Goal: Task Accomplishment & Management: Manage account settings

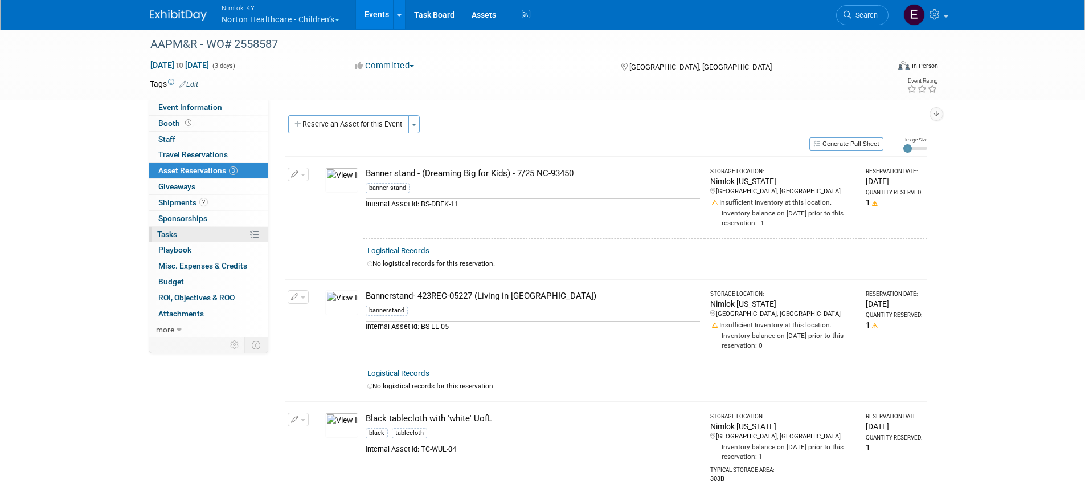
click at [174, 234] on span "Tasks 0%" at bounding box center [167, 234] width 20 height 9
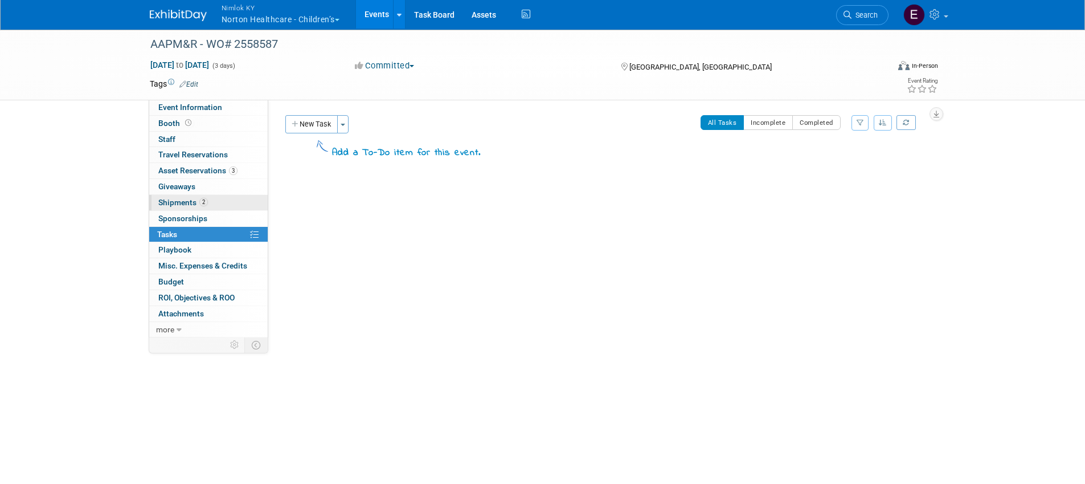
click at [174, 198] on span "Shipments 2" at bounding box center [183, 202] width 50 height 9
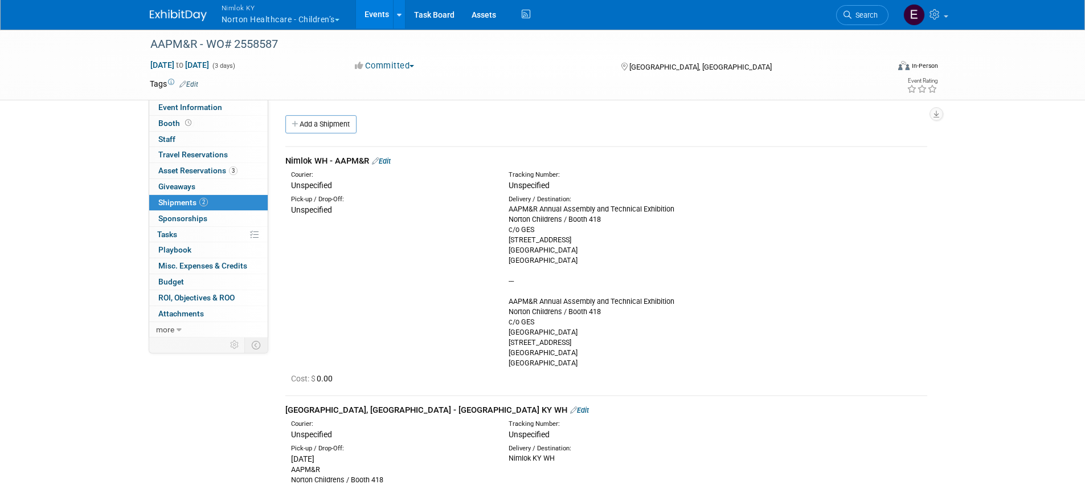
click at [388, 161] on link "Edit" at bounding box center [381, 161] width 19 height 9
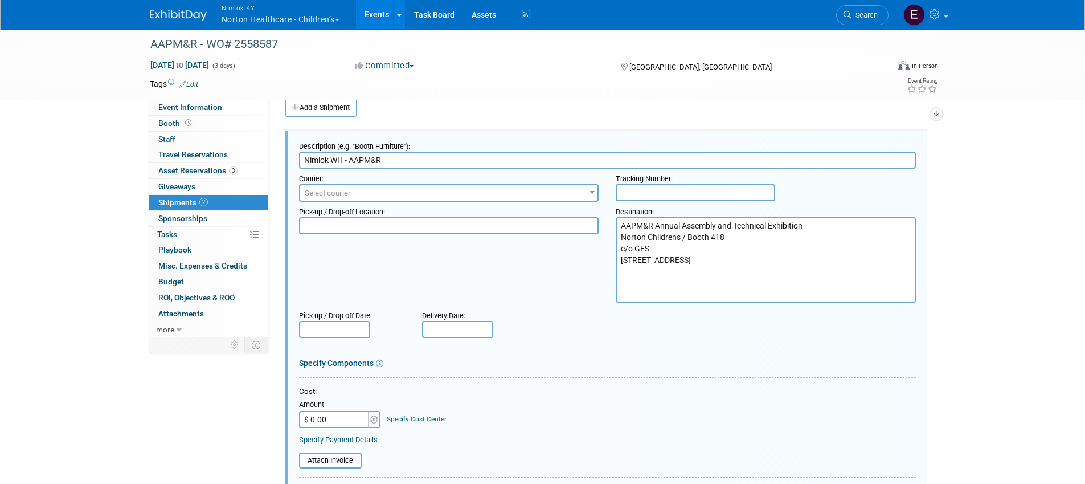
click at [825, 249] on textarea "AAPM&R Annual Assembly and Technical Exhibition Norton Childrens / Booth 418 c/…" at bounding box center [766, 259] width 300 height 85
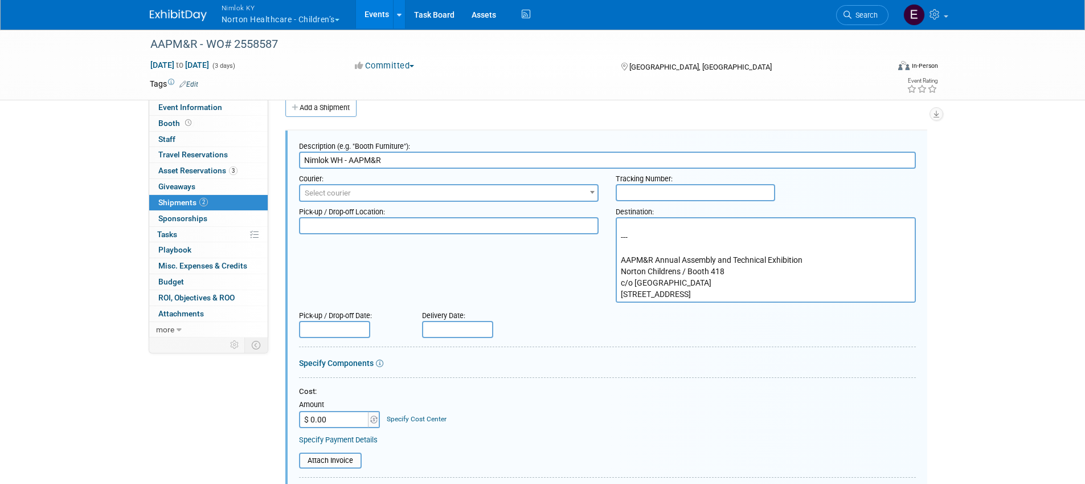
scroll to position [103, 0]
drag, startPoint x: 714, startPoint y: 293, endPoint x: 591, endPoint y: 235, distance: 136.8
click at [591, 235] on div "Pick-up / Drop-off Location: Destination: AAPM&R Annual Assembly and Technical …" at bounding box center [607, 252] width 634 height 101
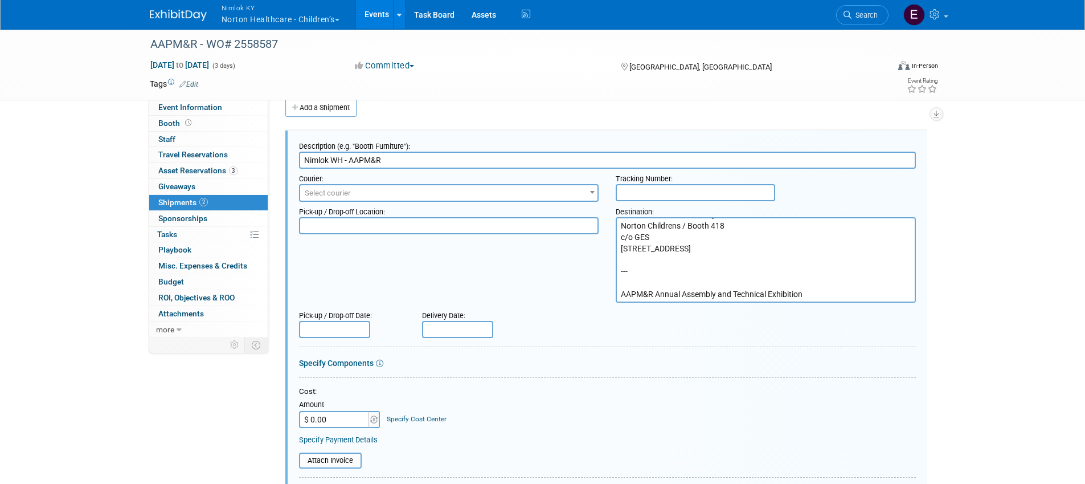
scroll to position [46, 0]
drag, startPoint x: 771, startPoint y: 281, endPoint x: 607, endPoint y: 257, distance: 166.4
click at [607, 257] on div "Destination: AAPM&R Annual Assembly and Technical Exhibition Norton Childrens /…" at bounding box center [765, 252] width 317 height 101
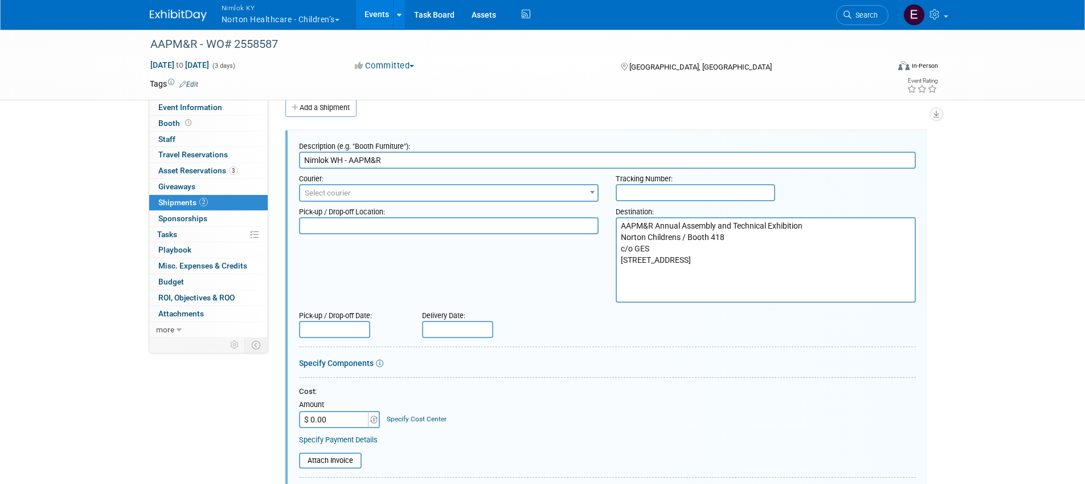
scroll to position [0, 0]
type textarea "AAPM&R Annual Assembly and Technical Exhibition Norton Childrens / Booth 418 c/…"
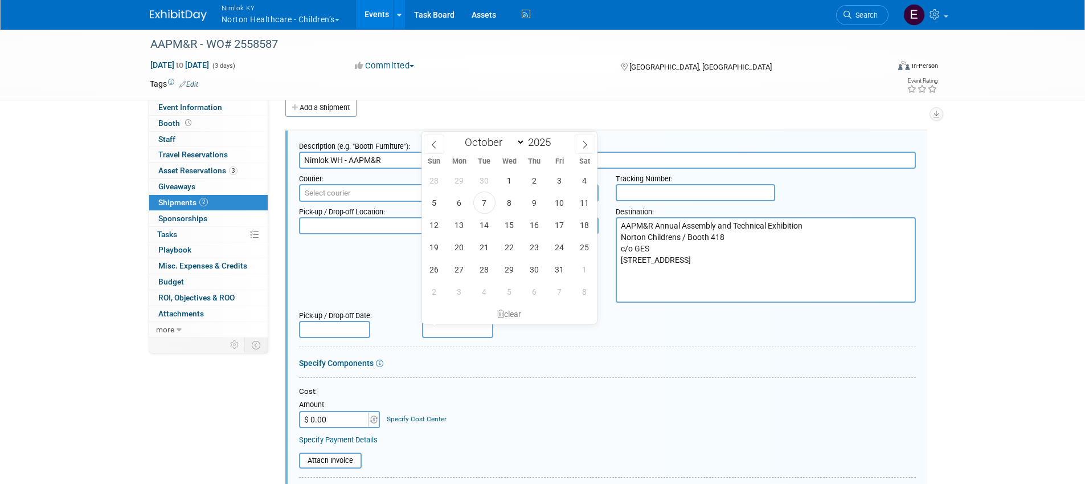
click at [449, 326] on input "text" at bounding box center [457, 329] width 71 height 17
click at [458, 249] on span "20" at bounding box center [459, 247] width 22 height 22
type input "[DATE]"
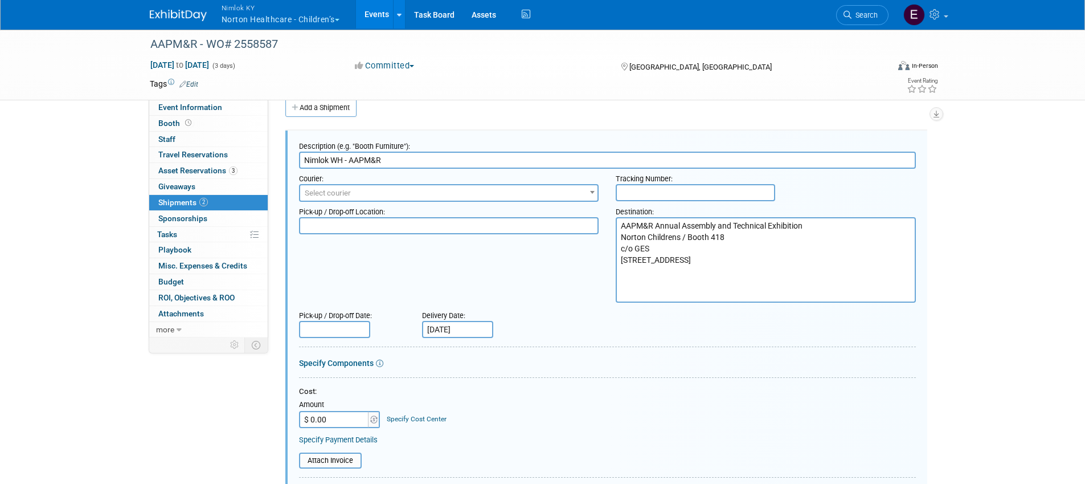
click at [478, 262] on div "Pick-up / Drop-off Location: Destination: AAPM&R Annual Assembly and Technical …" at bounding box center [607, 252] width 634 height 101
click at [996, 173] on div "AAPM&R - WO# 2558587 [DATE] to [DATE] (3 days) [DATE] to [DATE] Committed Commi…" at bounding box center [542, 446] width 1085 height 869
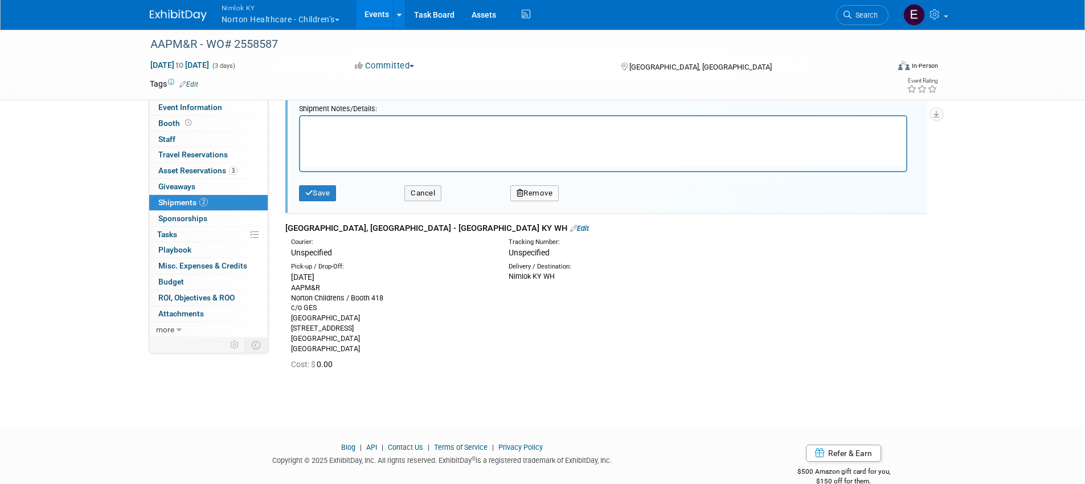
scroll to position [514, 0]
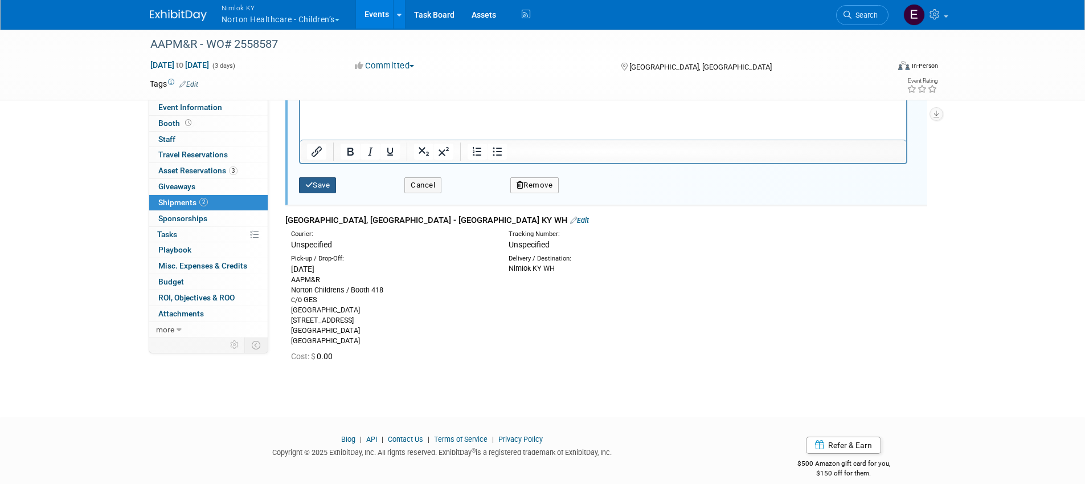
click at [327, 182] on button "Save" at bounding box center [318, 185] width 38 height 16
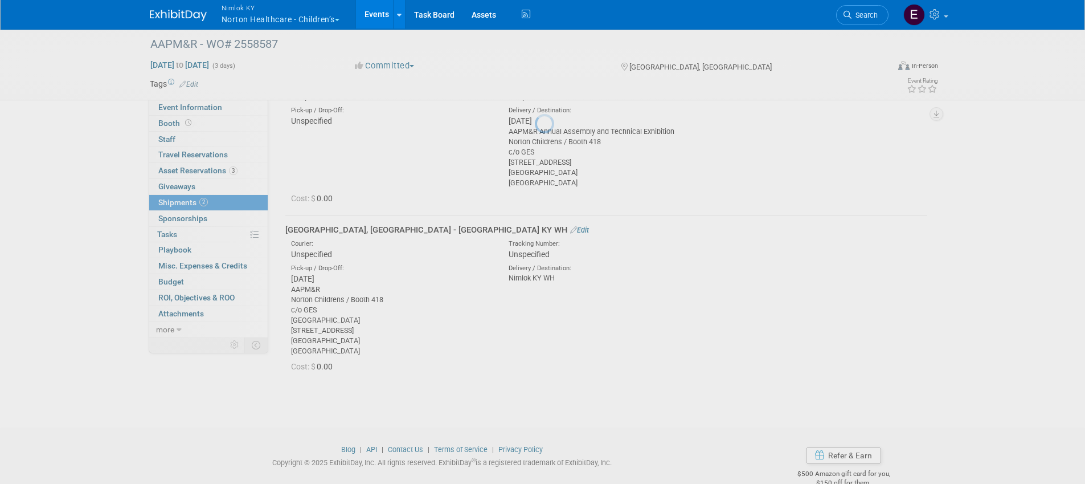
scroll to position [17, 0]
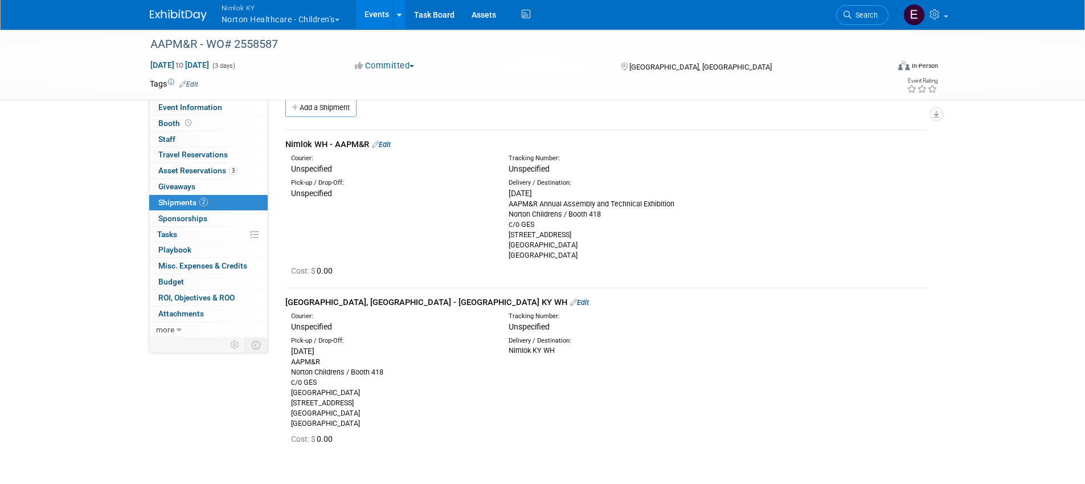
click at [570, 305] on link "Edit" at bounding box center [579, 302] width 19 height 9
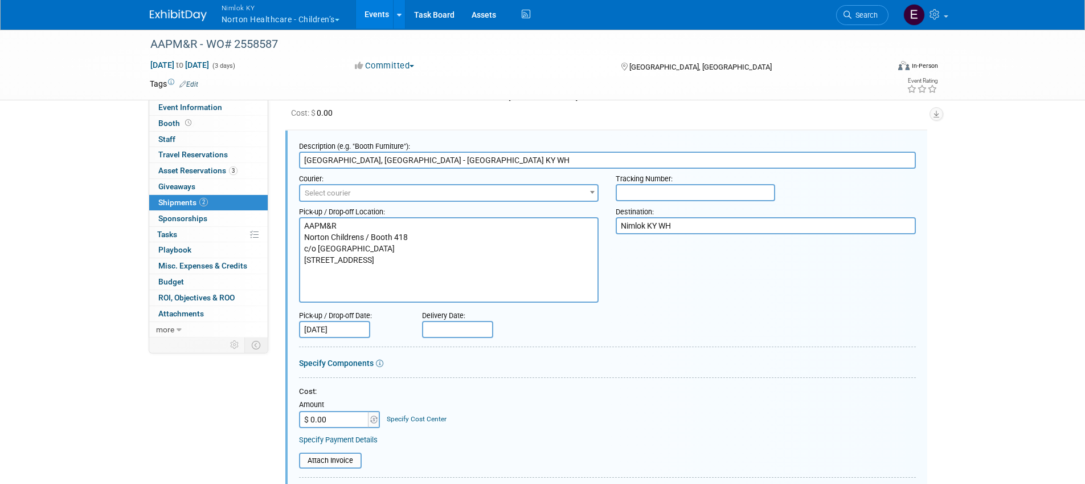
scroll to position [0, 0]
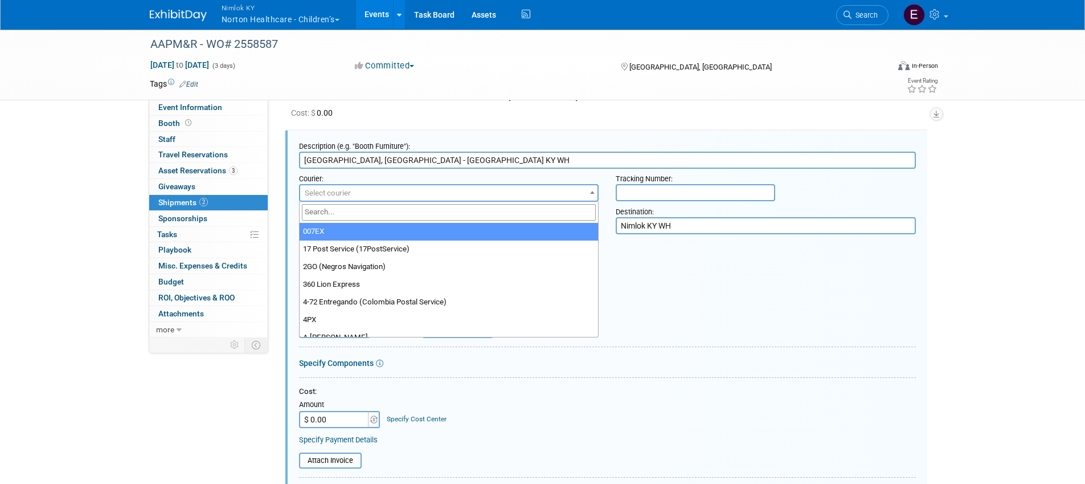
click at [471, 191] on span "Select courier" at bounding box center [449, 193] width 298 height 16
type input "team"
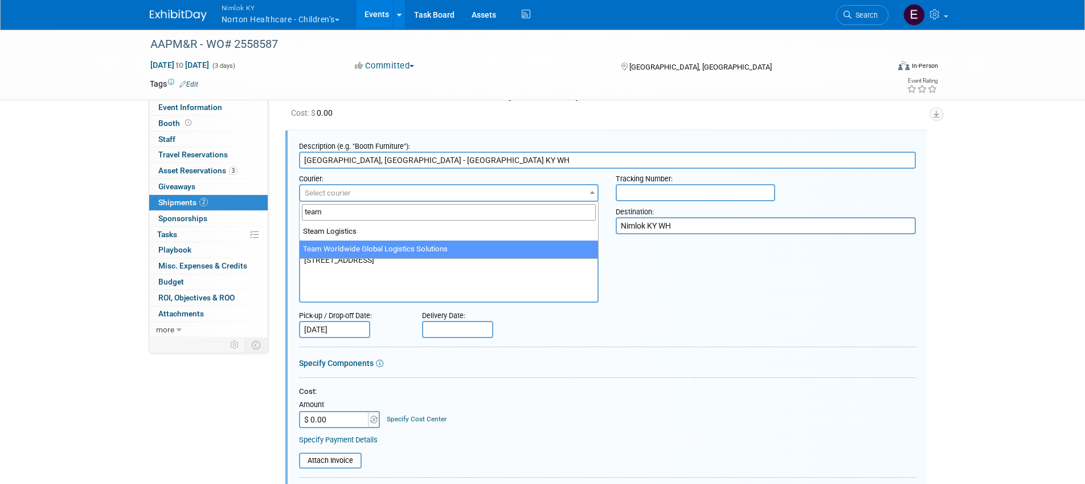
select select "569"
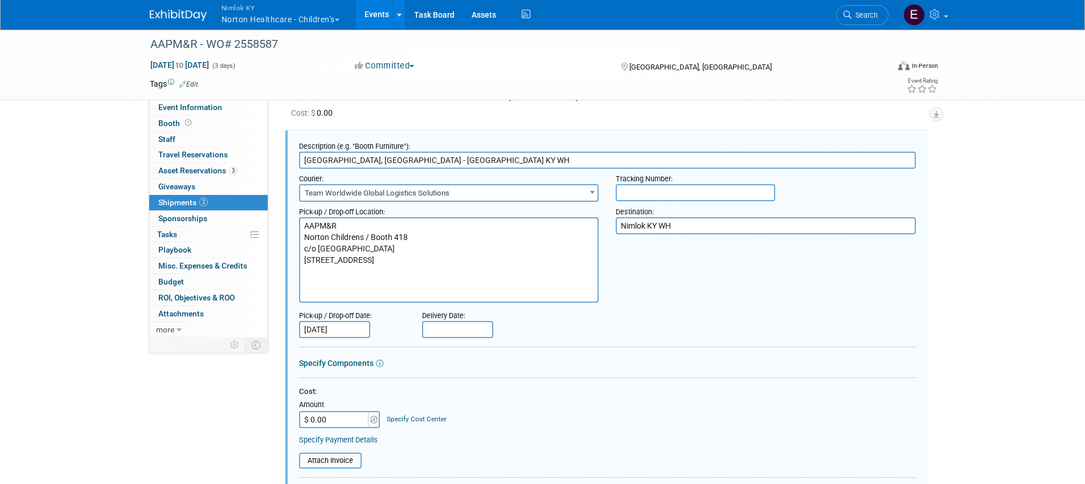
click at [673, 303] on div at bounding box center [607, 303] width 617 height 3
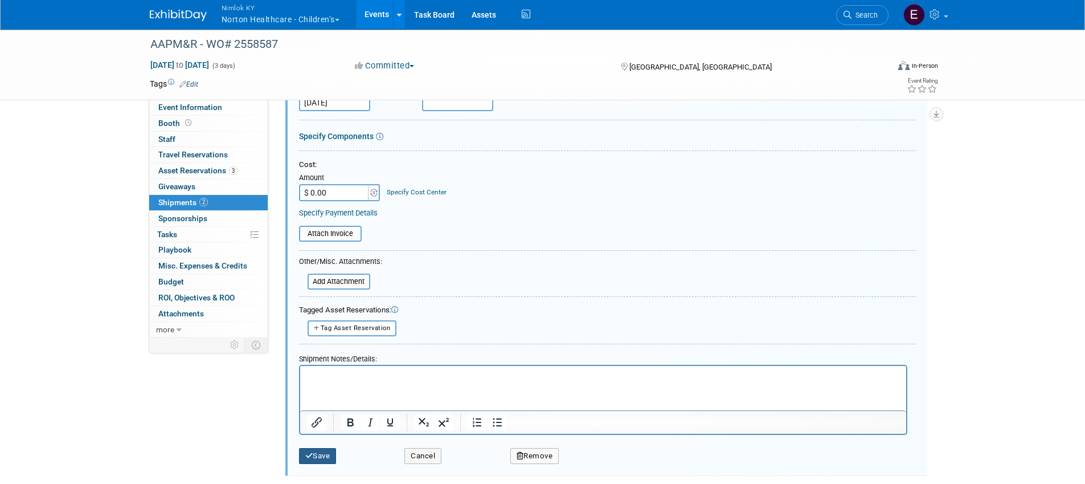
click at [317, 452] on button "Save" at bounding box center [318, 456] width 38 height 16
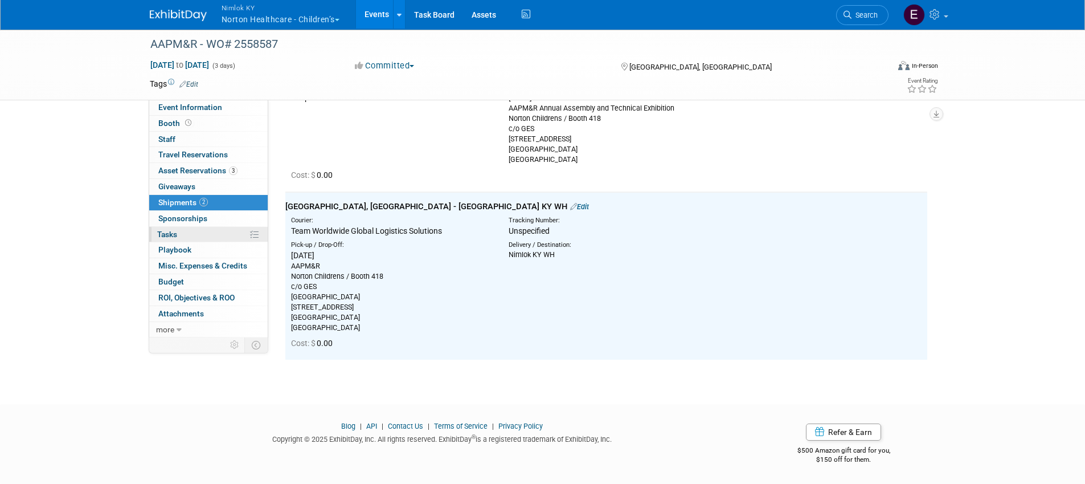
click at [182, 238] on link "0% Tasks 0%" at bounding box center [208, 234] width 118 height 15
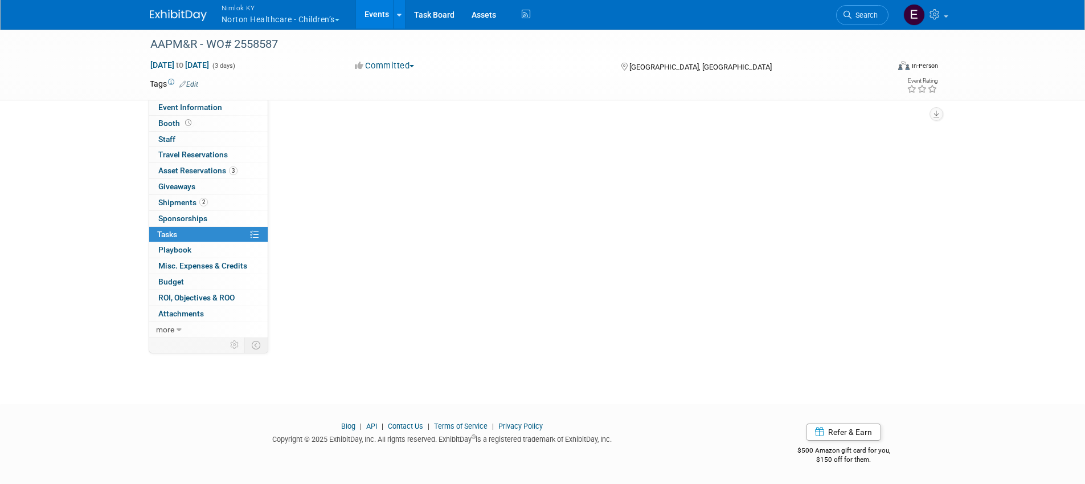
scroll to position [0, 0]
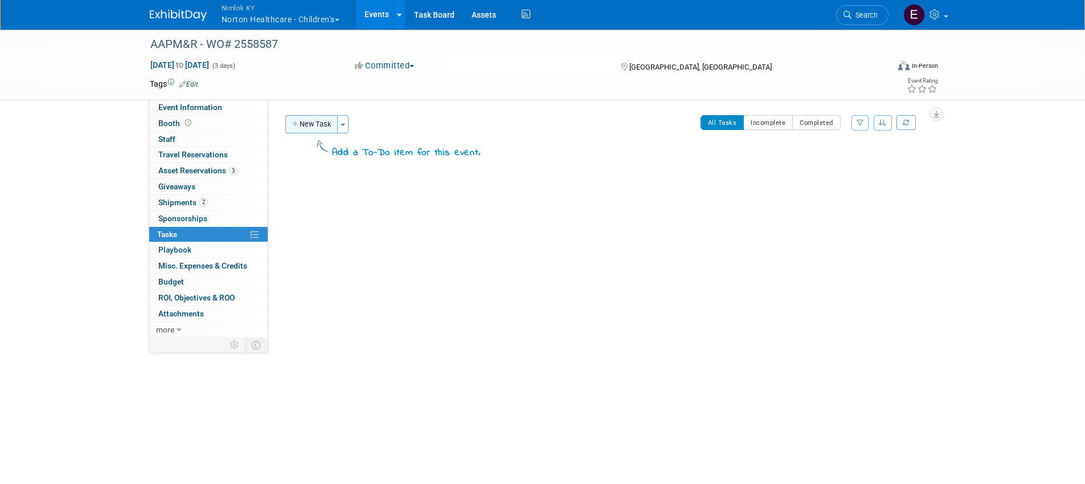
click at [314, 129] on button "New Task" at bounding box center [311, 124] width 52 height 18
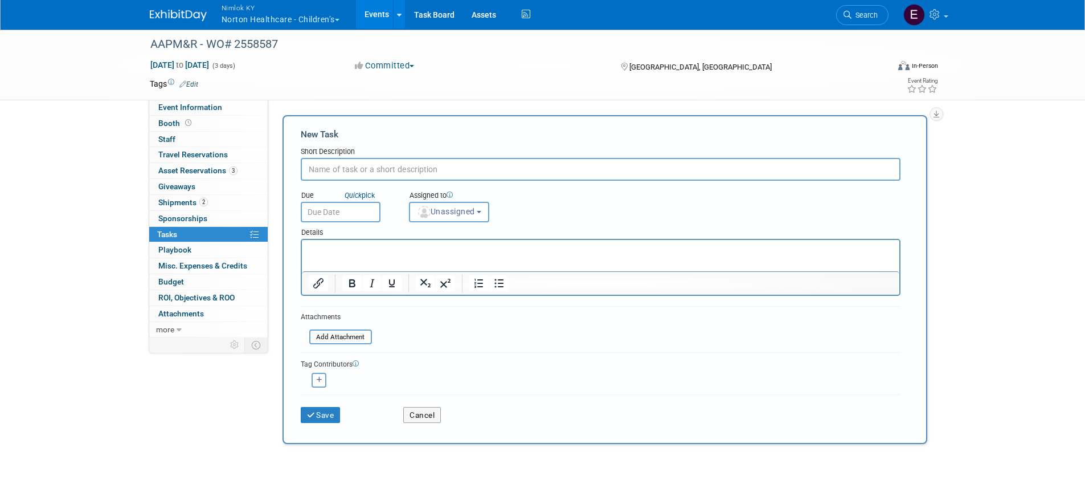
click at [384, 100] on div "AAPM&R - WO# 2558587 [DATE] to [DATE] (3 days) [DATE] to [DATE] Committed Commi…" at bounding box center [542, 64] width 1085 height 72
click at [422, 412] on button "Cancel" at bounding box center [422, 415] width 38 height 16
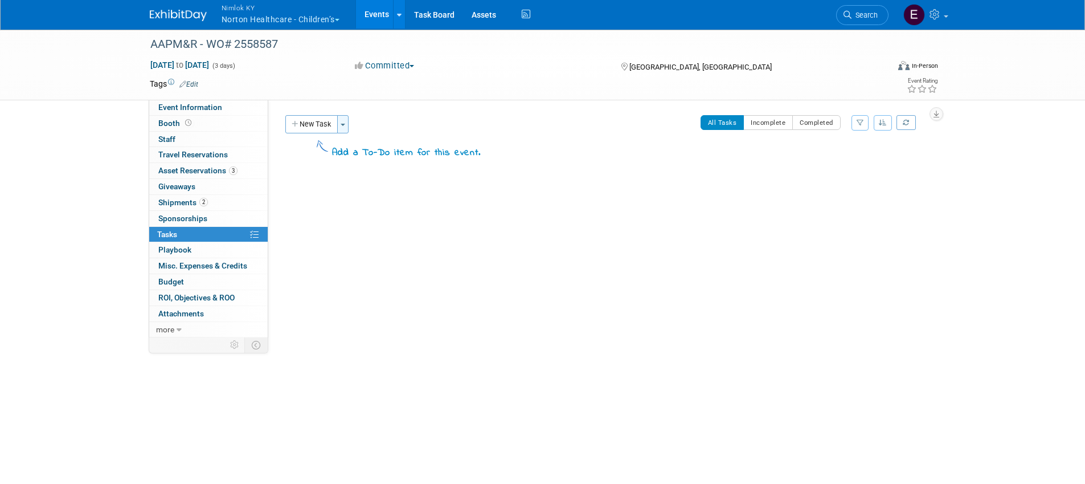
click at [346, 128] on button "Toggle Dropdown" at bounding box center [342, 124] width 11 height 18
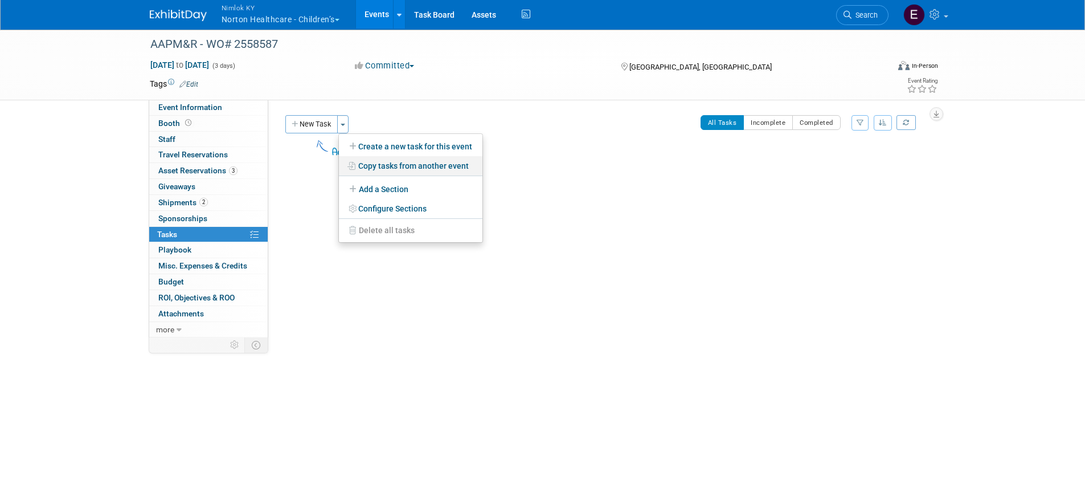
click at [389, 167] on link "Copy tasks from another event" at bounding box center [411, 165] width 144 height 19
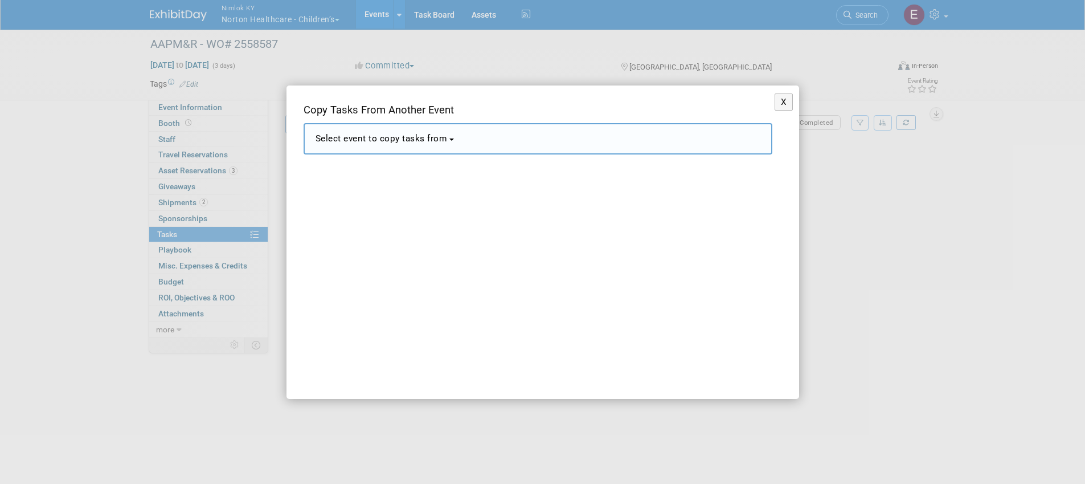
click at [397, 140] on span "Select event to copy tasks from" at bounding box center [382, 138] width 132 height 10
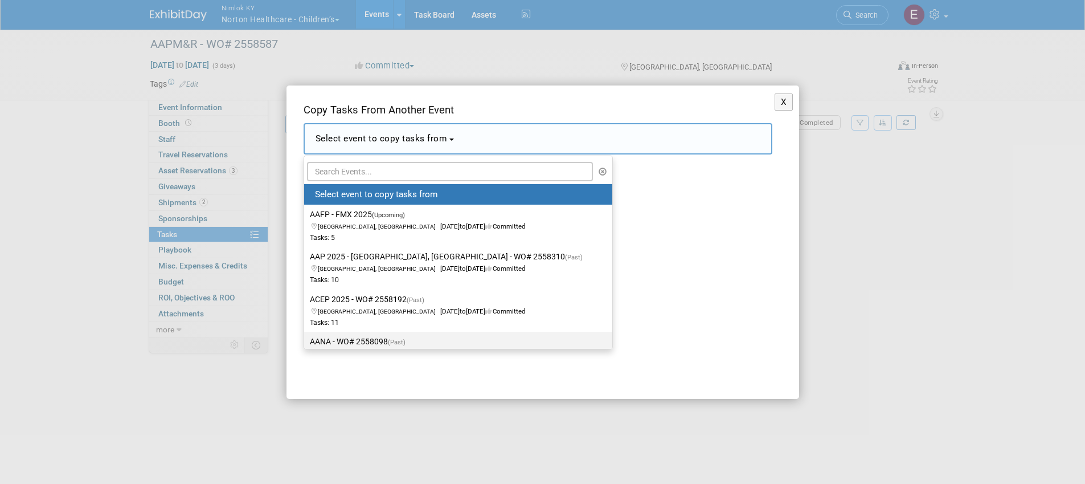
click at [362, 337] on label "AANA - WO# 2558098 (Past) [GEOGRAPHIC_DATA], [GEOGRAPHIC_DATA] [DATE] to [DATE]…" at bounding box center [455, 353] width 291 height 38
click at [306, 338] on input "AANA - WO# 2558098 (Past) [GEOGRAPHIC_DATA], [GEOGRAPHIC_DATA] [DATE] to [DATE]…" at bounding box center [301, 341] width 7 height 7
select select "11146525"
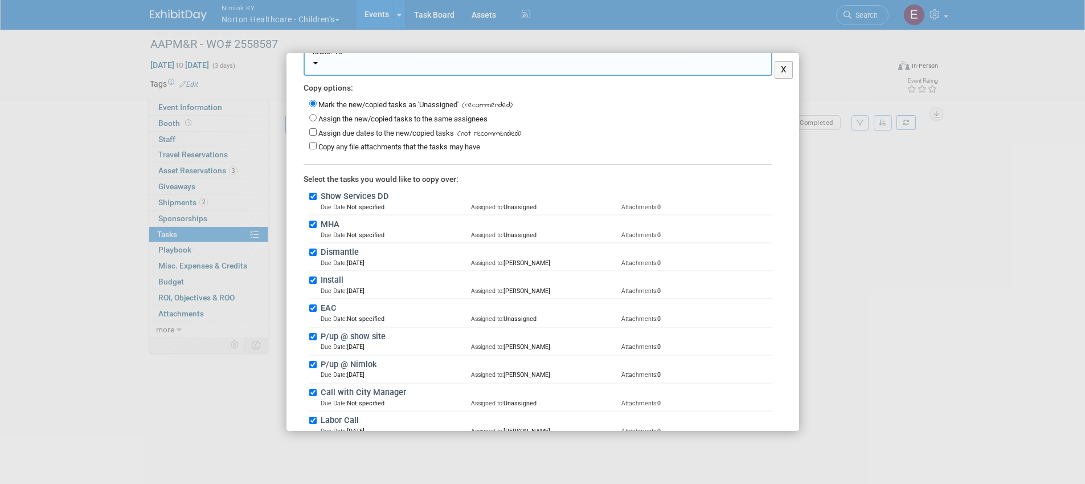
scroll to position [87, 0]
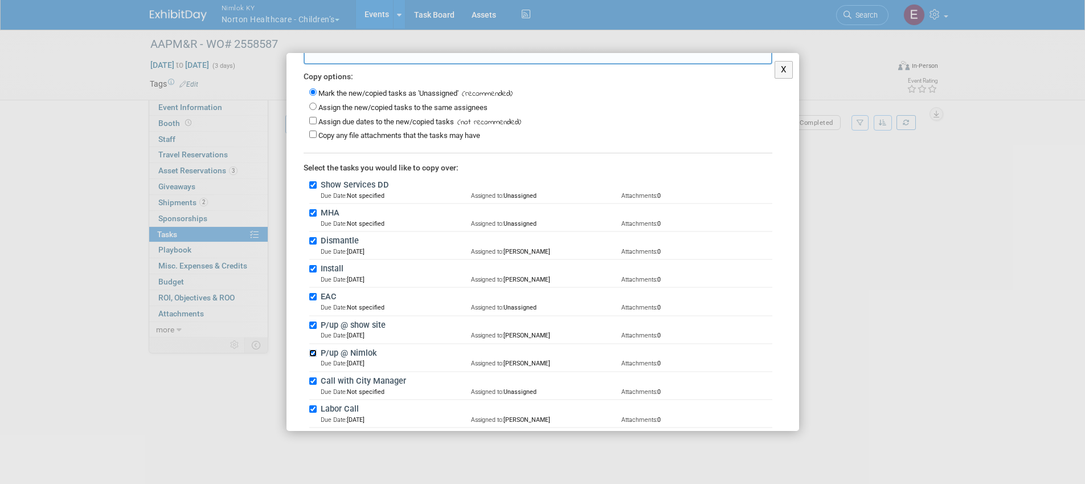
click at [312, 351] on input "P/up @ Nimlok" at bounding box center [312, 352] width 7 height 7
checkbox input "false"
click at [314, 382] on input "Call with City Manager" at bounding box center [312, 380] width 7 height 7
checkbox input "false"
click at [310, 408] on input "Labor Call" at bounding box center [312, 408] width 7 height 7
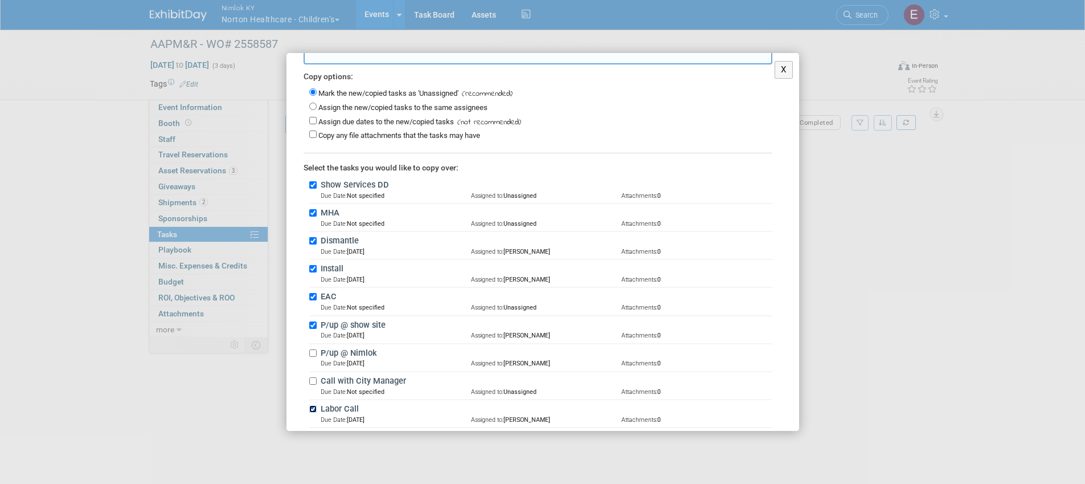
checkbox input "false"
click at [315, 269] on input "Install" at bounding box center [312, 268] width 7 height 7
checkbox input "false"
click at [313, 294] on input "EAC" at bounding box center [312, 296] width 7 height 7
checkbox input "false"
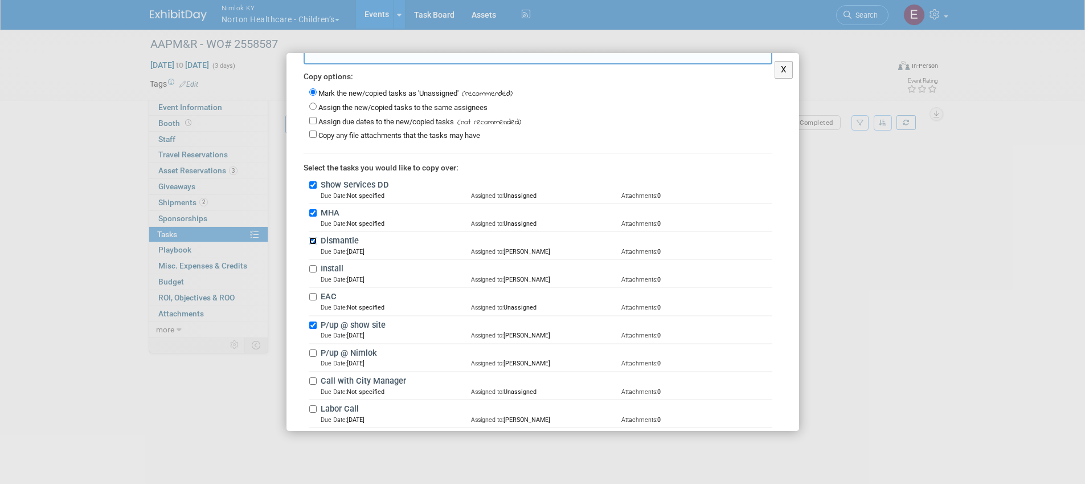
click at [316, 243] on input "Dismantle" at bounding box center [312, 240] width 7 height 7
checkbox input "false"
click at [313, 184] on input "Show Services DD" at bounding box center [312, 184] width 7 height 7
checkbox input "false"
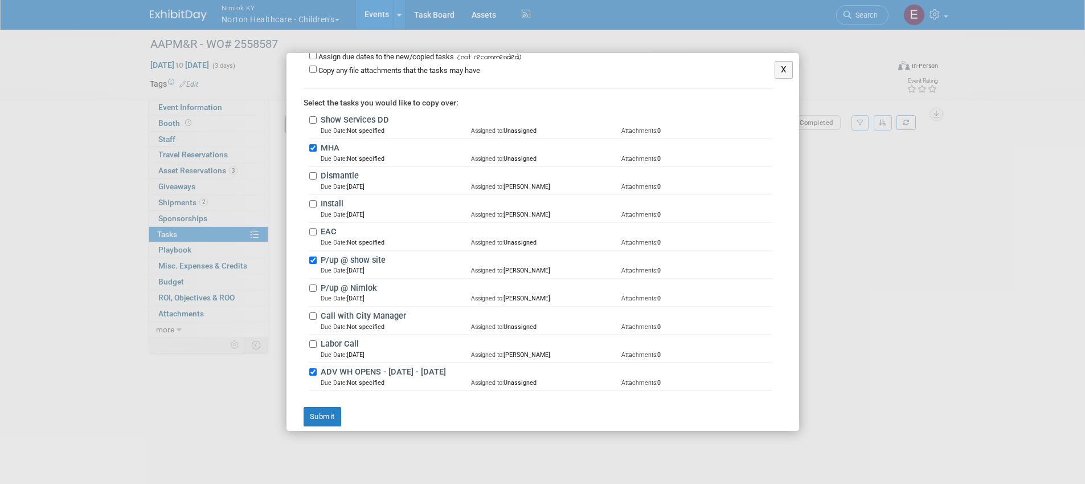
scroll to position [165, 0]
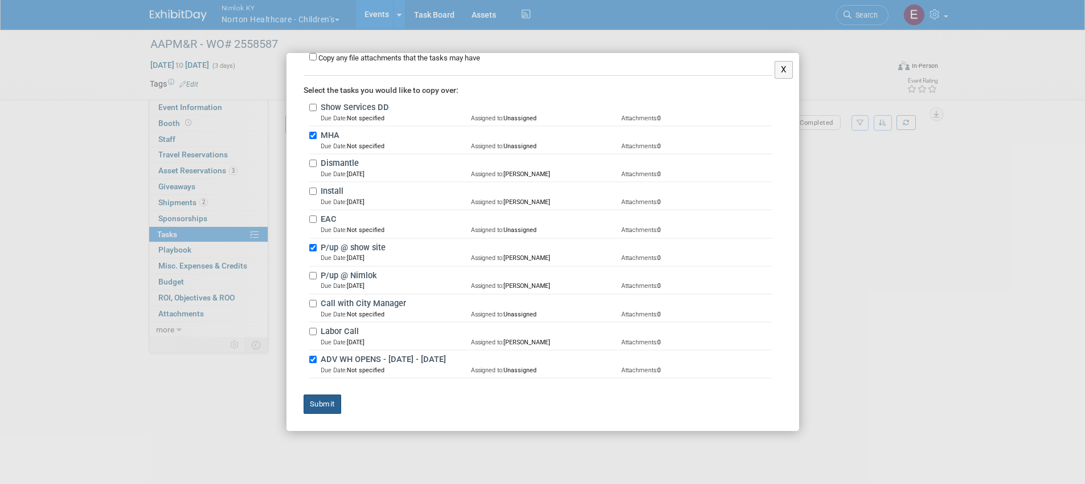
click at [317, 405] on button "Submit" at bounding box center [323, 403] width 38 height 19
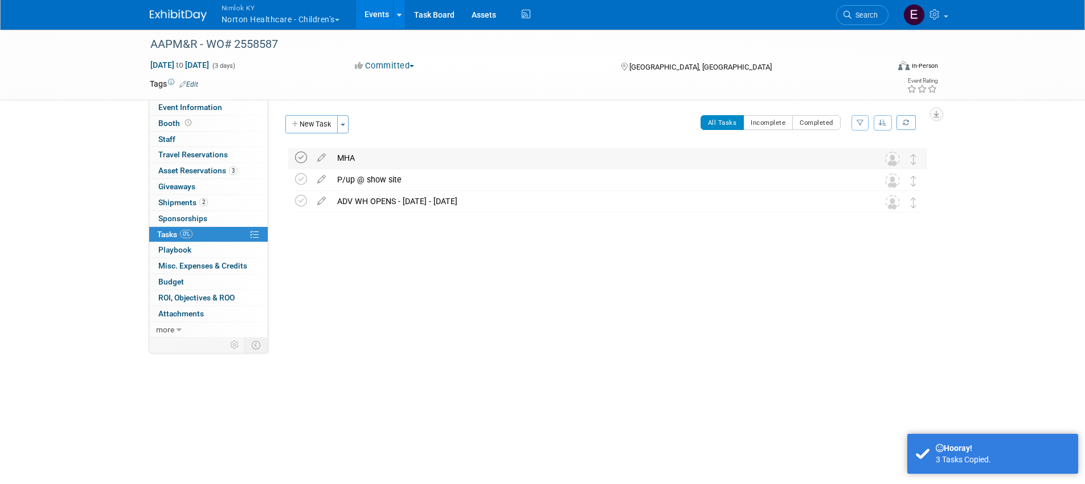
click at [296, 156] on icon at bounding box center [301, 158] width 12 height 12
click at [318, 177] on icon at bounding box center [322, 177] width 20 height 14
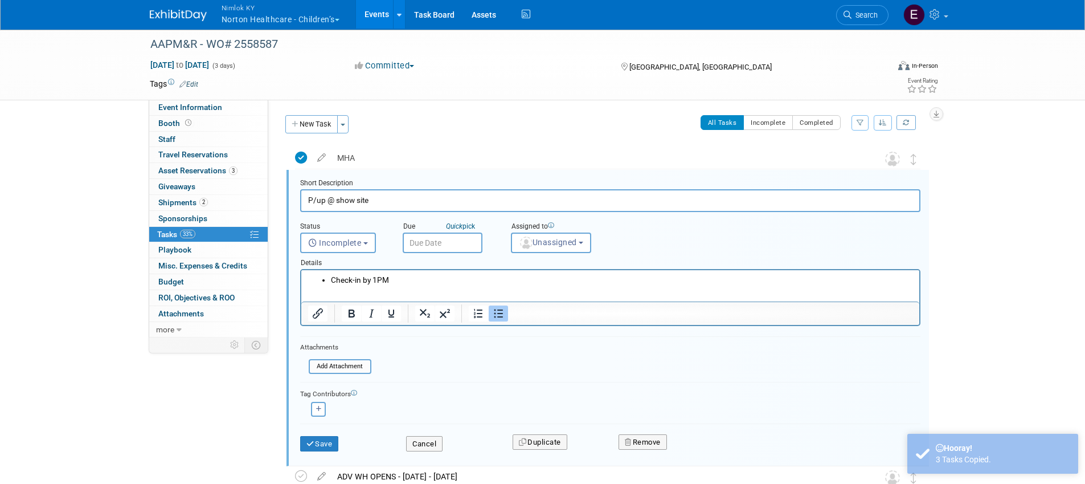
scroll to position [2, 0]
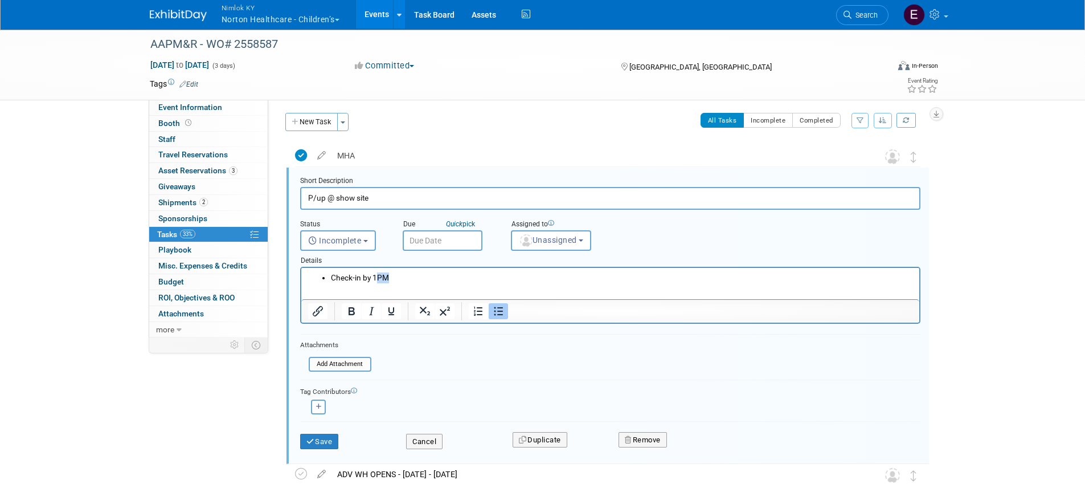
drag, startPoint x: 403, startPoint y: 278, endPoint x: 375, endPoint y: 277, distance: 28.5
click at [374, 277] on li "Check-in by 1PM" at bounding box center [621, 277] width 582 height 11
click at [422, 243] on input "text" at bounding box center [443, 240] width 80 height 21
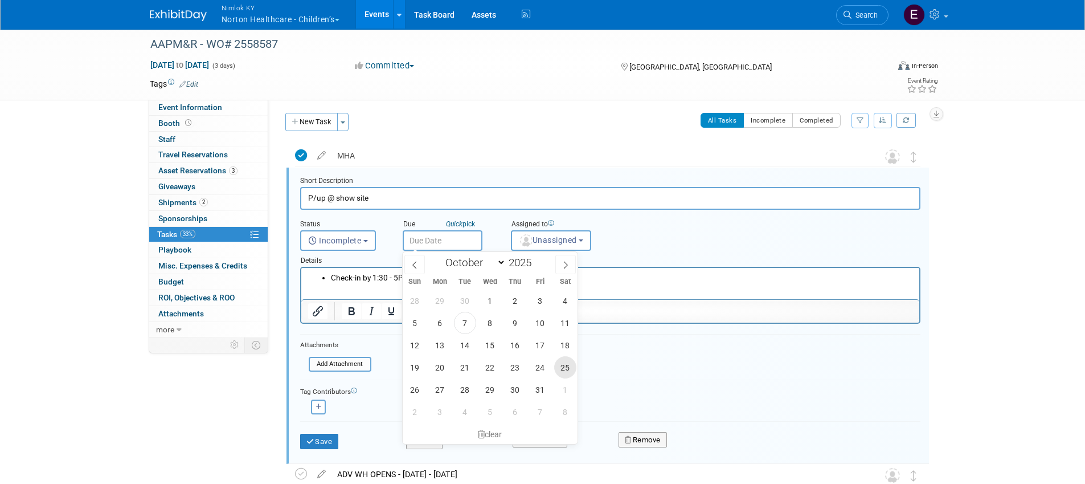
click at [563, 366] on span "25" at bounding box center [565, 367] width 22 height 22
type input "[DATE]"
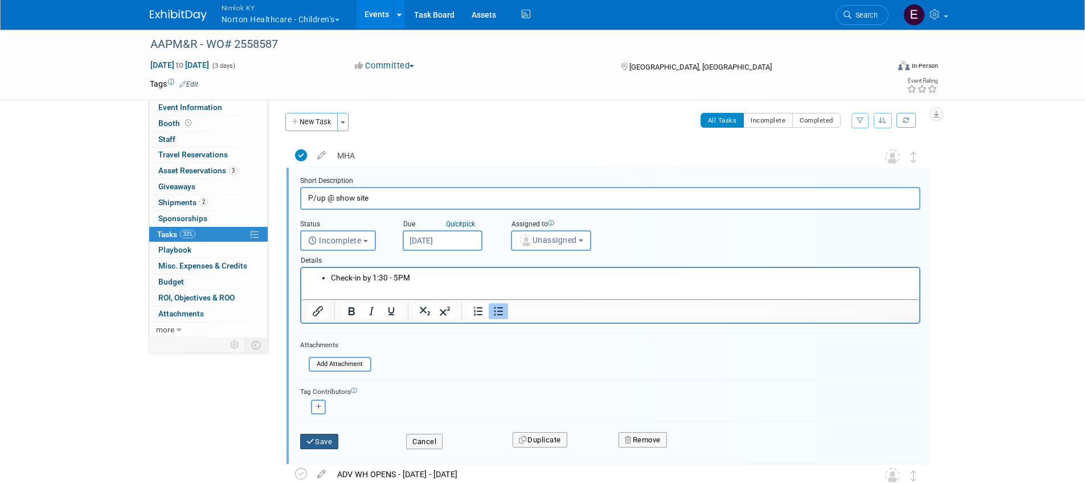
click at [321, 439] on button "Save" at bounding box center [319, 441] width 39 height 16
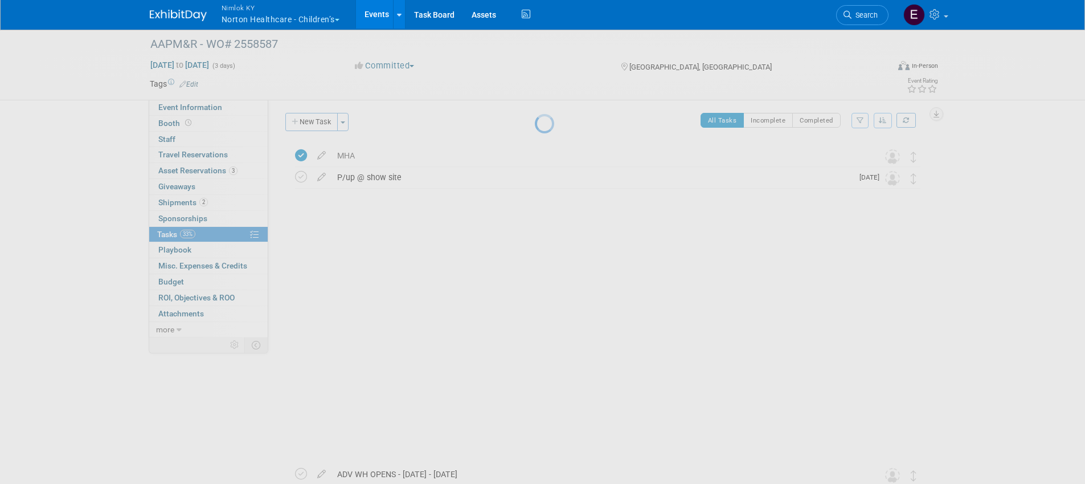
scroll to position [0, 0]
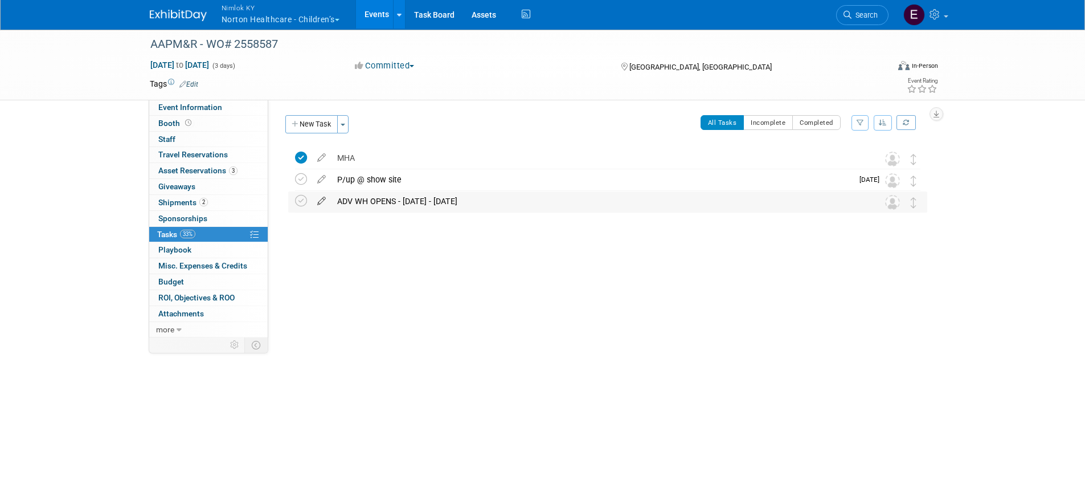
click at [325, 200] on icon at bounding box center [322, 198] width 20 height 14
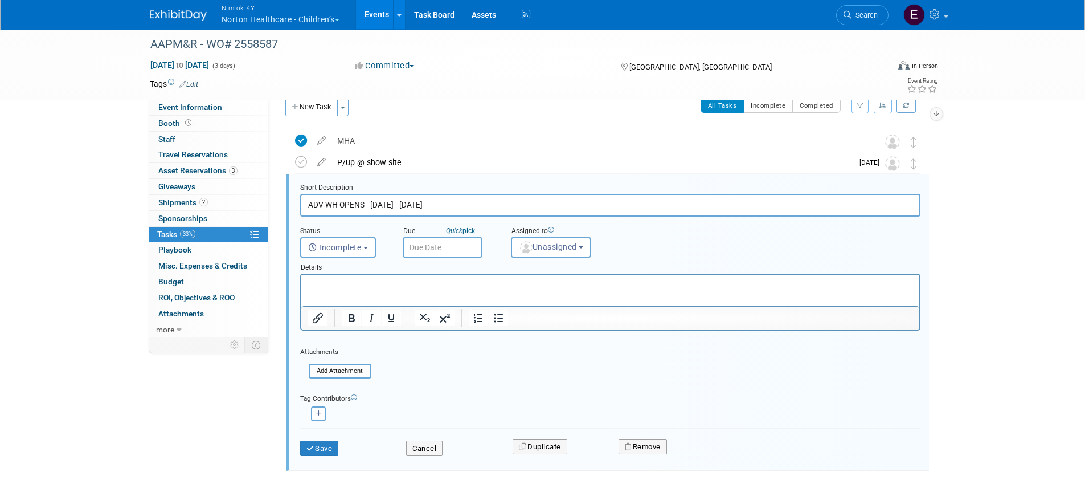
scroll to position [24, 0]
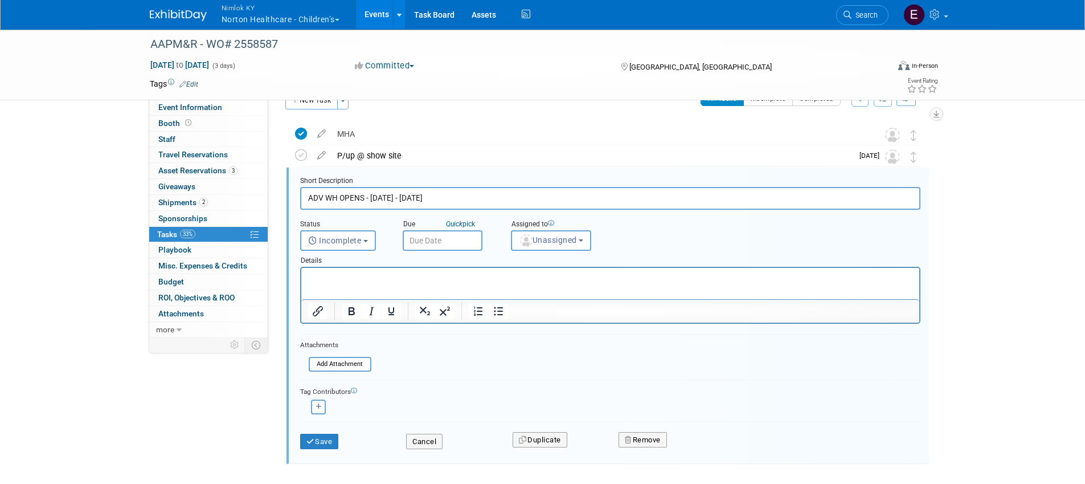
drag, startPoint x: 433, startPoint y: 193, endPoint x: 372, endPoint y: 198, distance: 61.2
click at [370, 199] on input "ADV WH OPENS - [DATE] - [DATE]" at bounding box center [610, 198] width 620 height 22
type input "ADV WH CLOSES [DATE]"
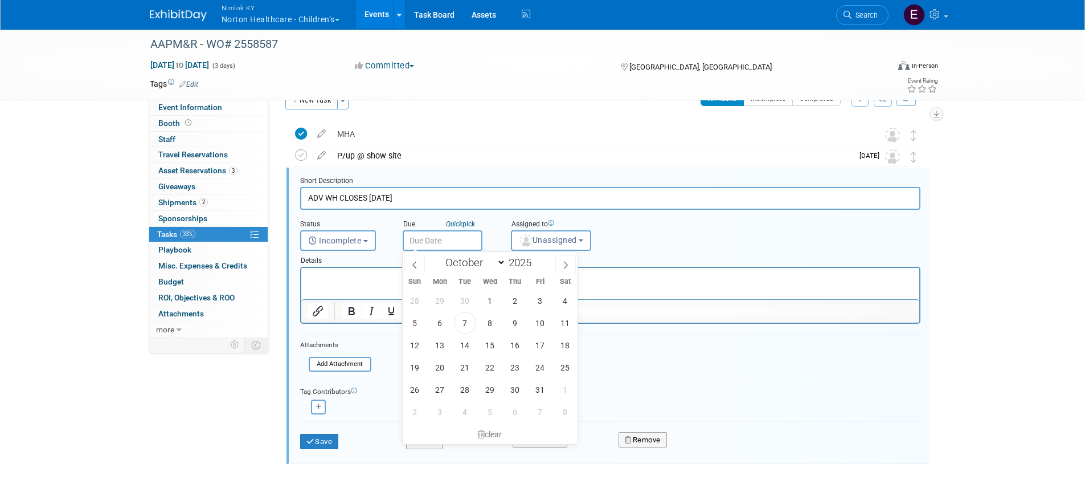
click at [457, 234] on input "text" at bounding box center [443, 240] width 80 height 21
click at [530, 348] on span "17" at bounding box center [540, 345] width 22 height 22
type input "[DATE]"
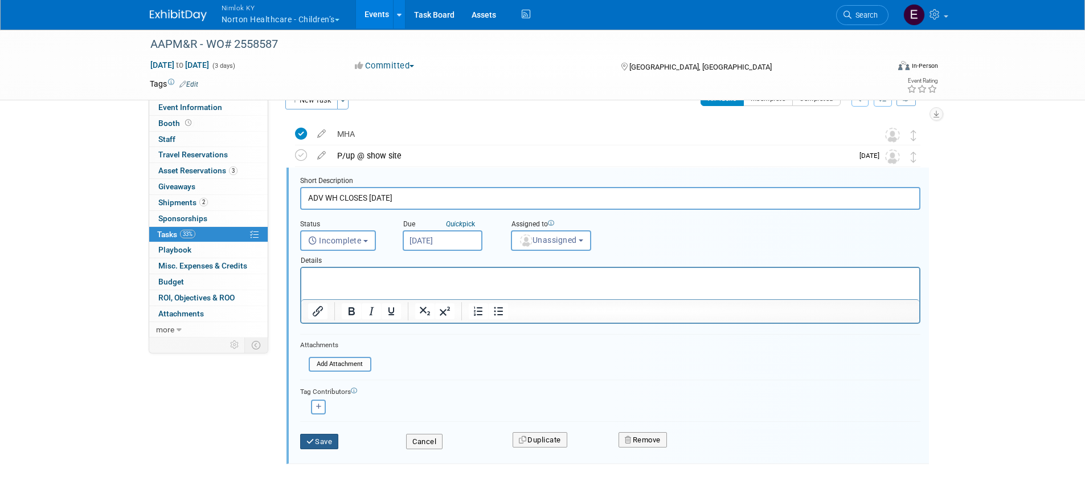
click at [320, 436] on button "Save" at bounding box center [319, 441] width 39 height 16
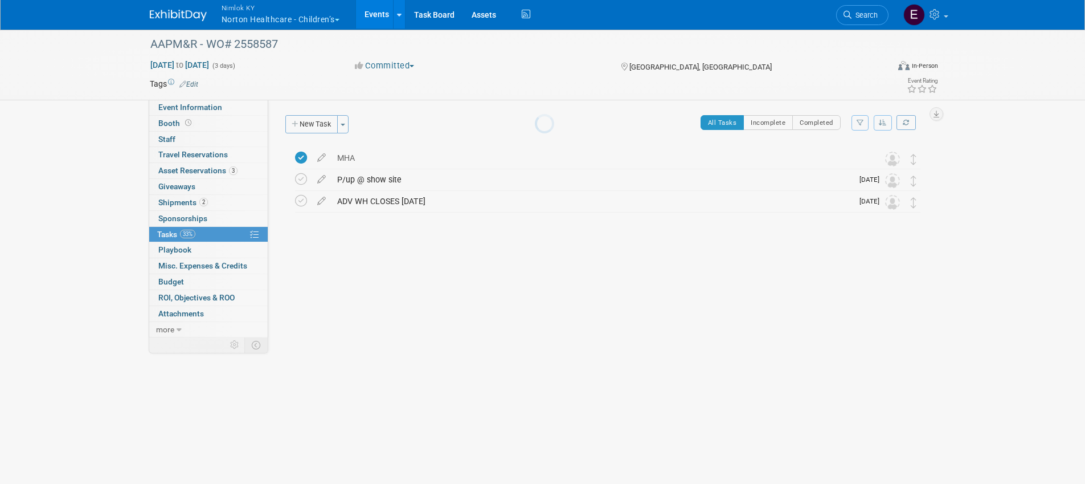
scroll to position [0, 0]
